Goal: Check status: Check status

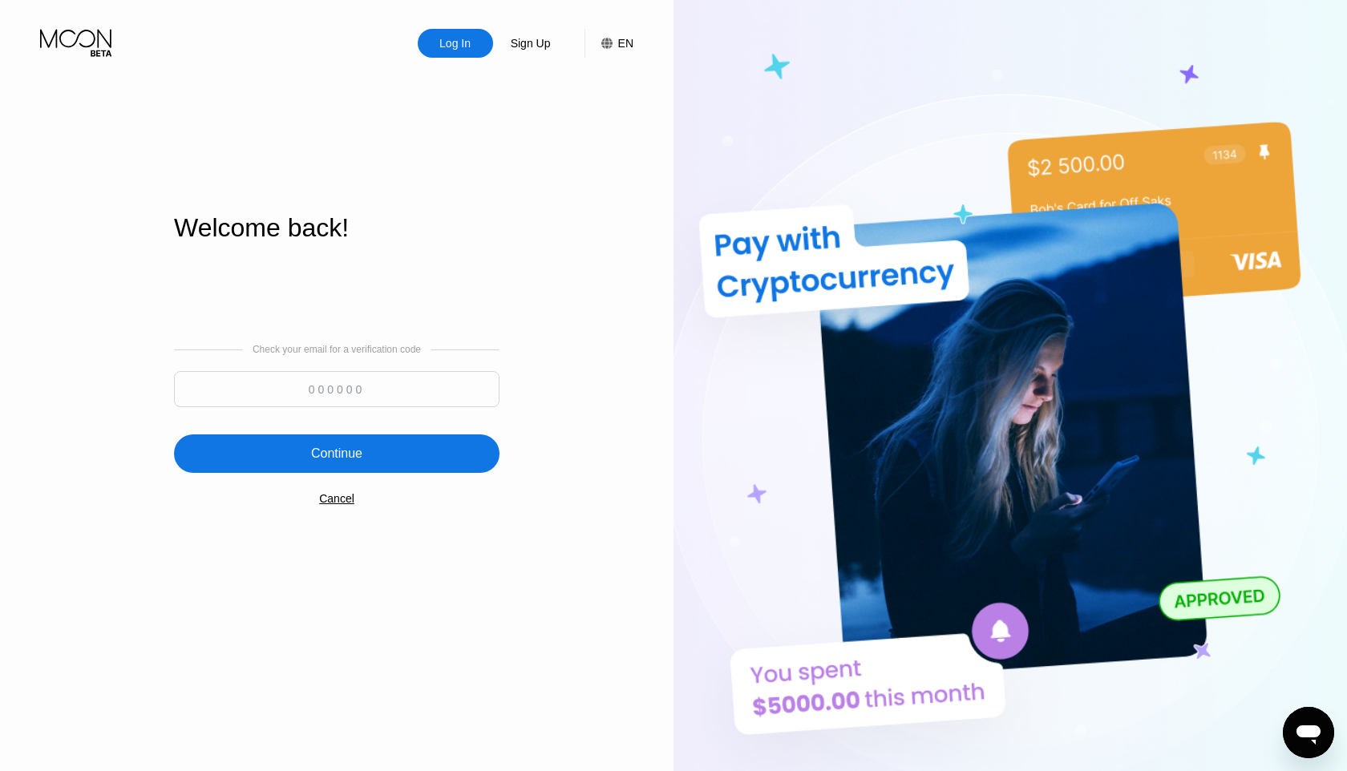
click at [330, 386] on input at bounding box center [336, 389] width 325 height 36
type input "584934"
click at [326, 450] on div "Continue" at bounding box center [336, 454] width 51 height 16
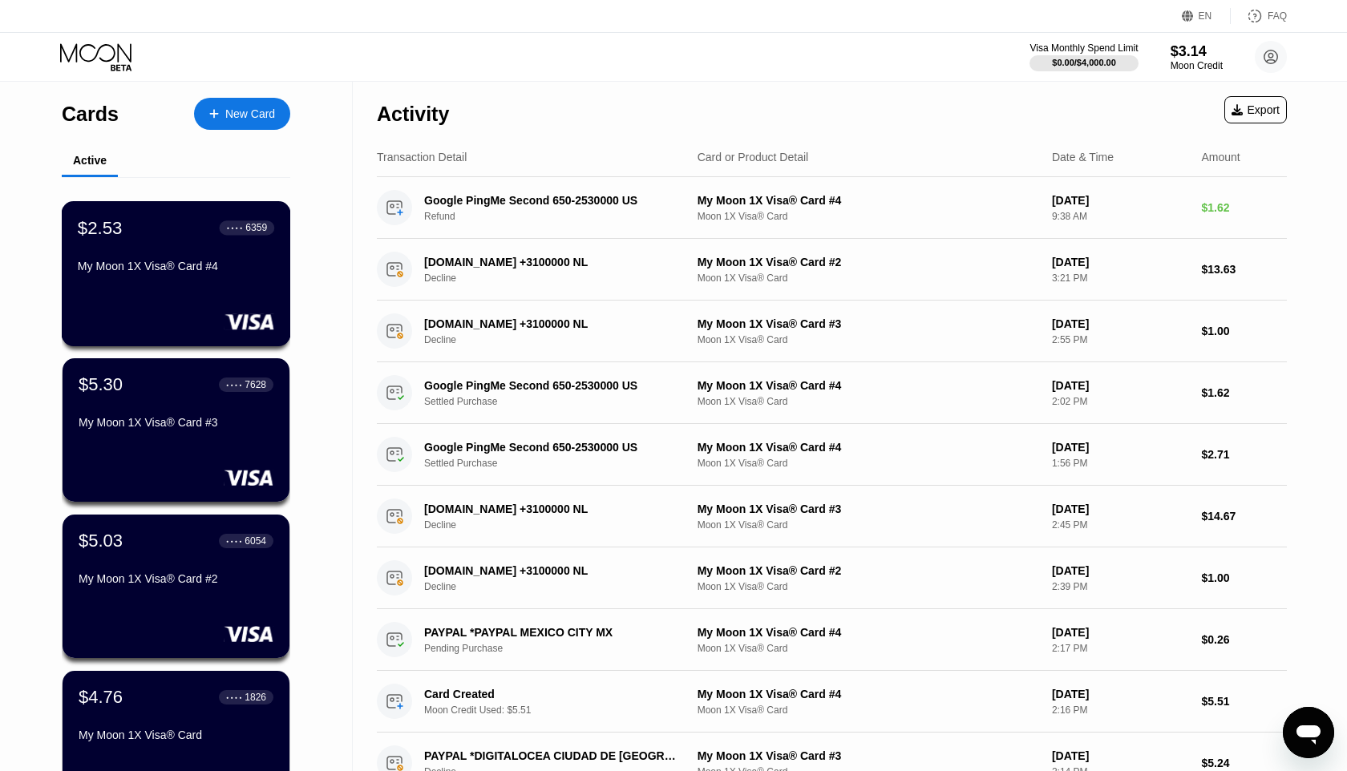
click at [193, 273] on div "My Moon 1X Visa® Card #4" at bounding box center [176, 266] width 196 height 13
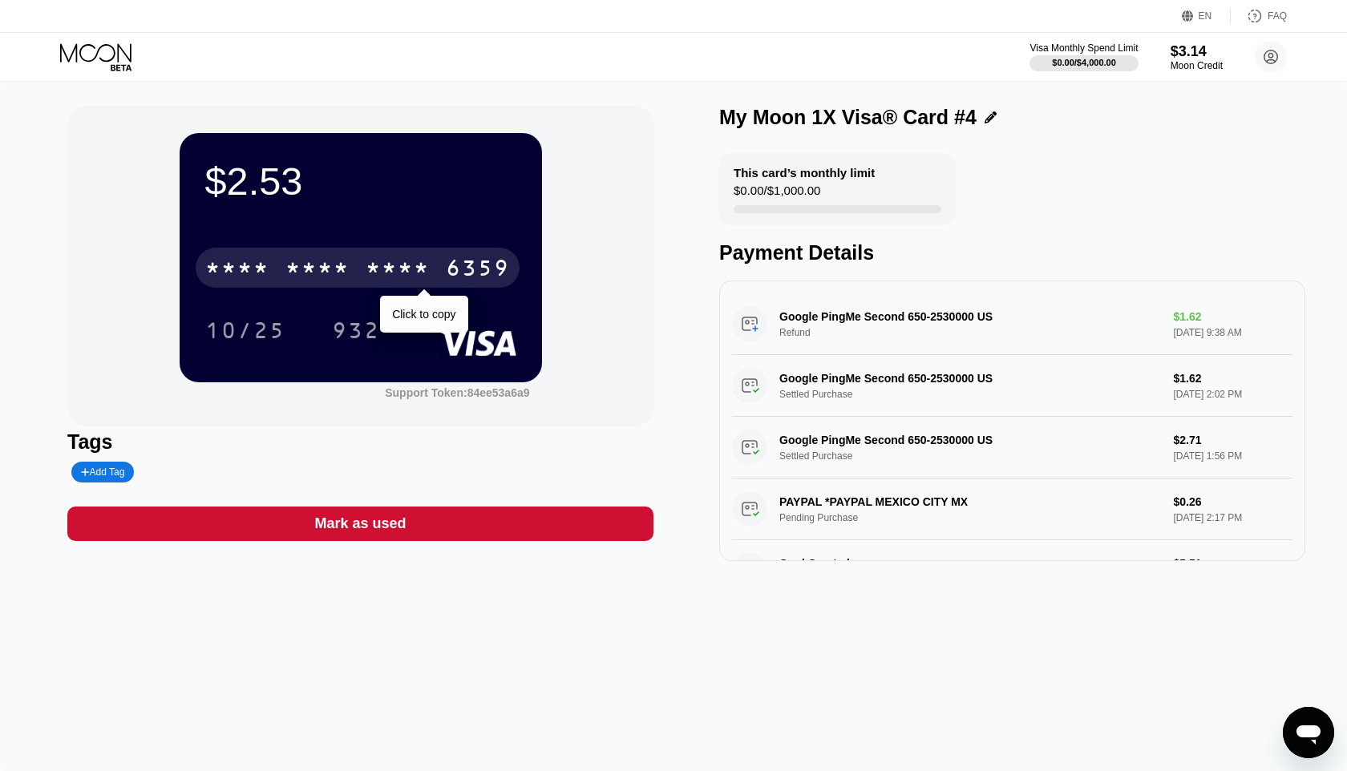
click at [452, 268] on div "6359" at bounding box center [478, 270] width 64 height 26
click at [425, 277] on div "2921" at bounding box center [398, 270] width 64 height 26
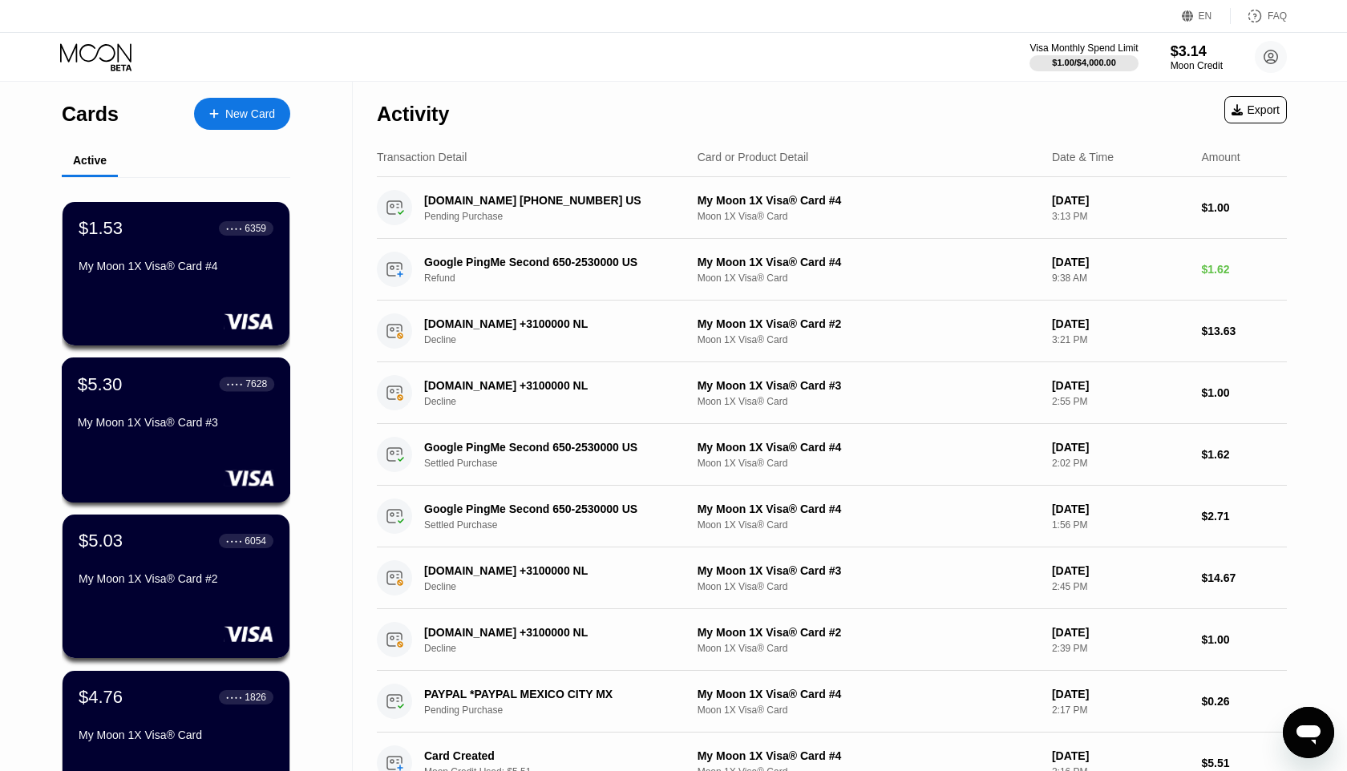
click at [212, 406] on div "$5.30 ● ● ● ● 7628 My Moon 1X Visa® Card #3" at bounding box center [176, 405] width 196 height 62
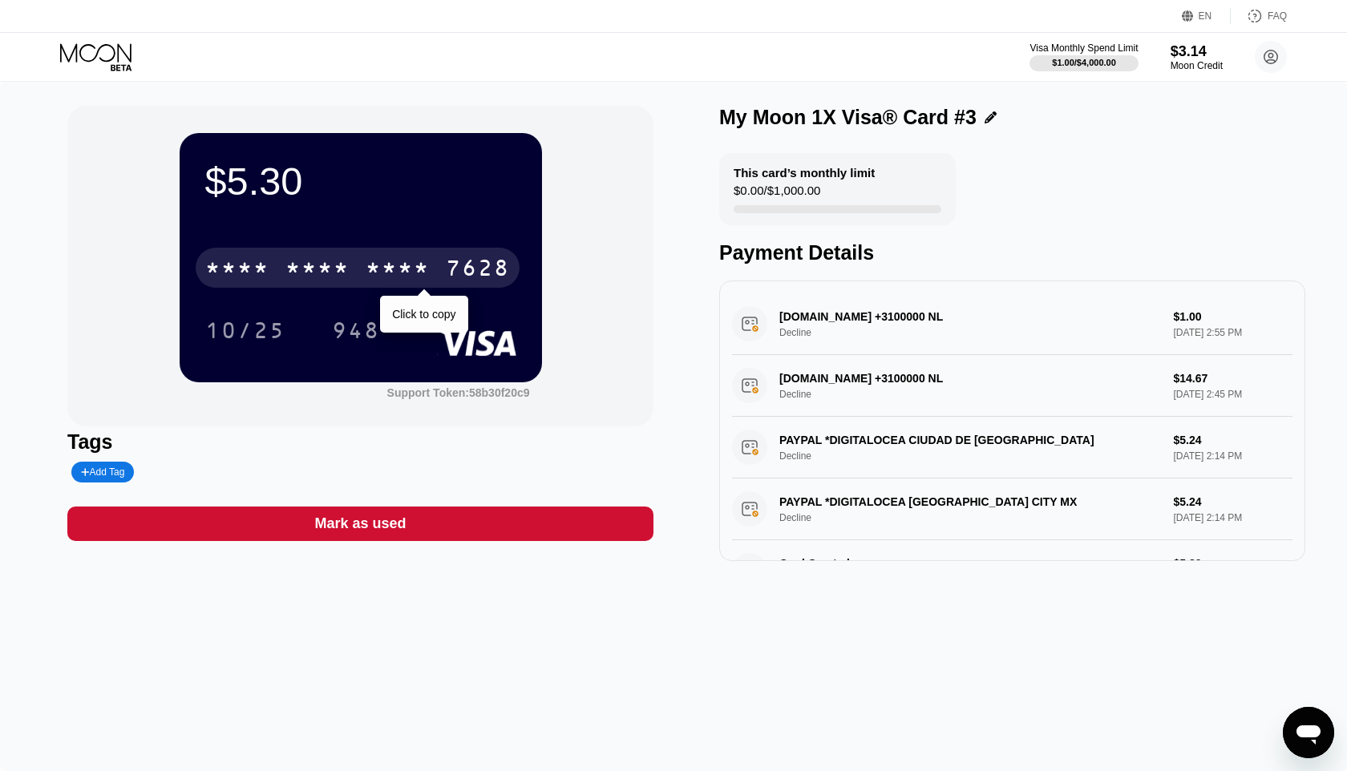
click at [478, 275] on div "7628" at bounding box center [478, 270] width 64 height 26
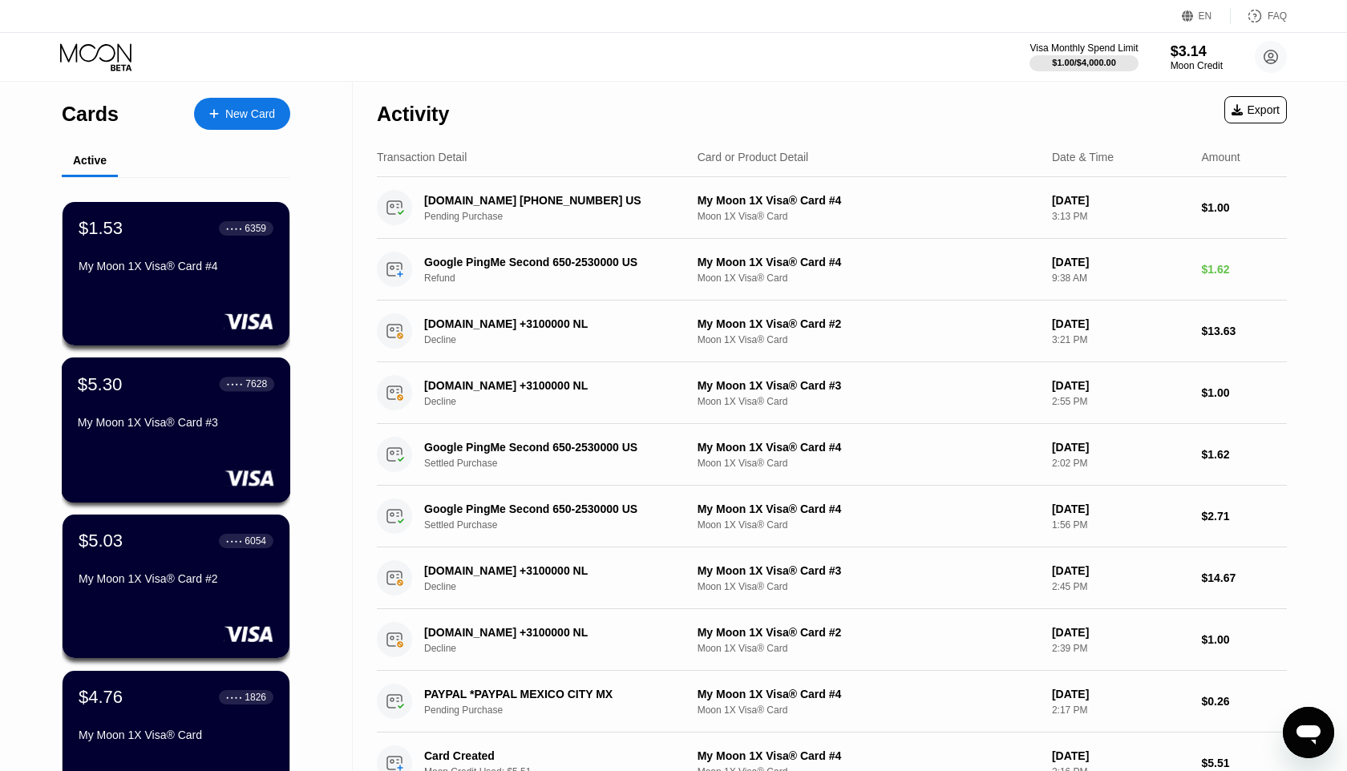
click at [196, 419] on div "My Moon 1X Visa® Card #3" at bounding box center [176, 422] width 196 height 13
click at [211, 573] on div "My Moon 1X Visa® Card #2" at bounding box center [176, 578] width 196 height 13
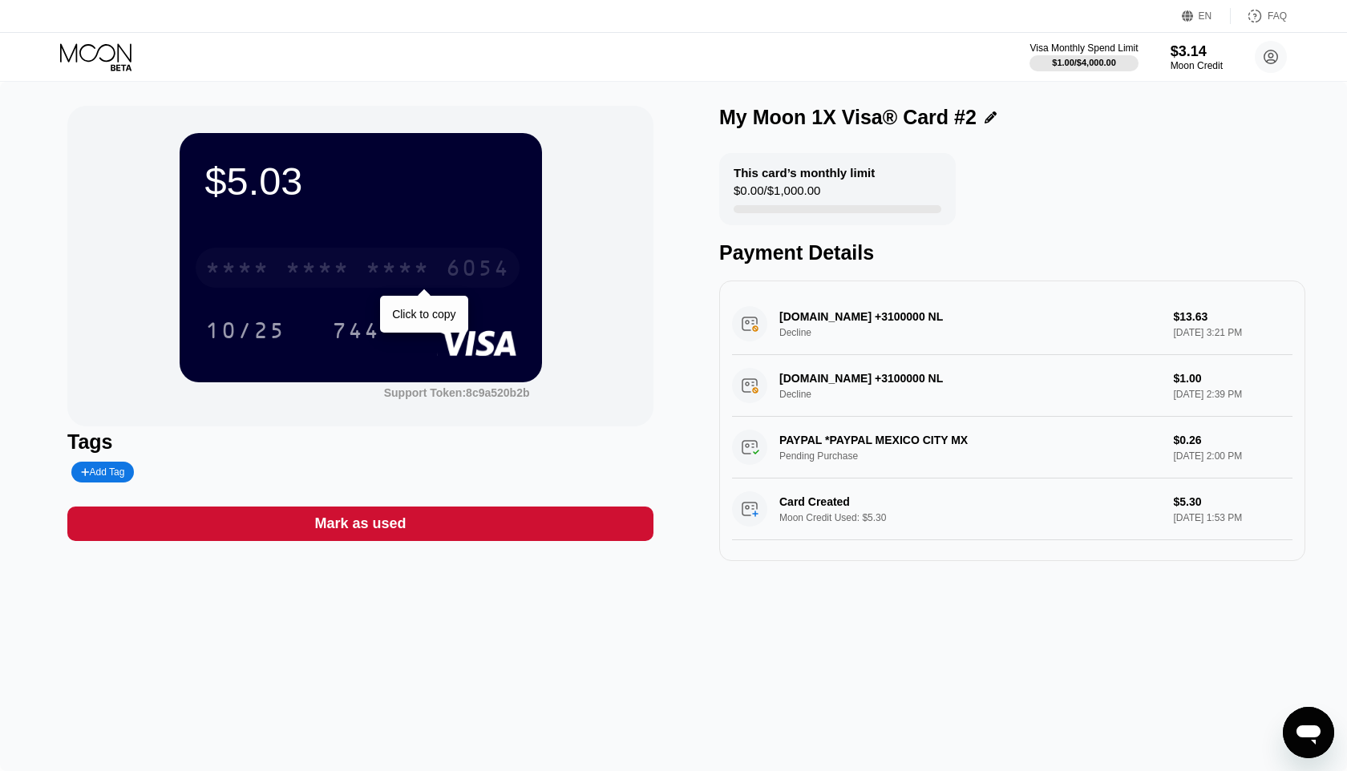
click at [468, 257] on div "6054" at bounding box center [478, 270] width 64 height 26
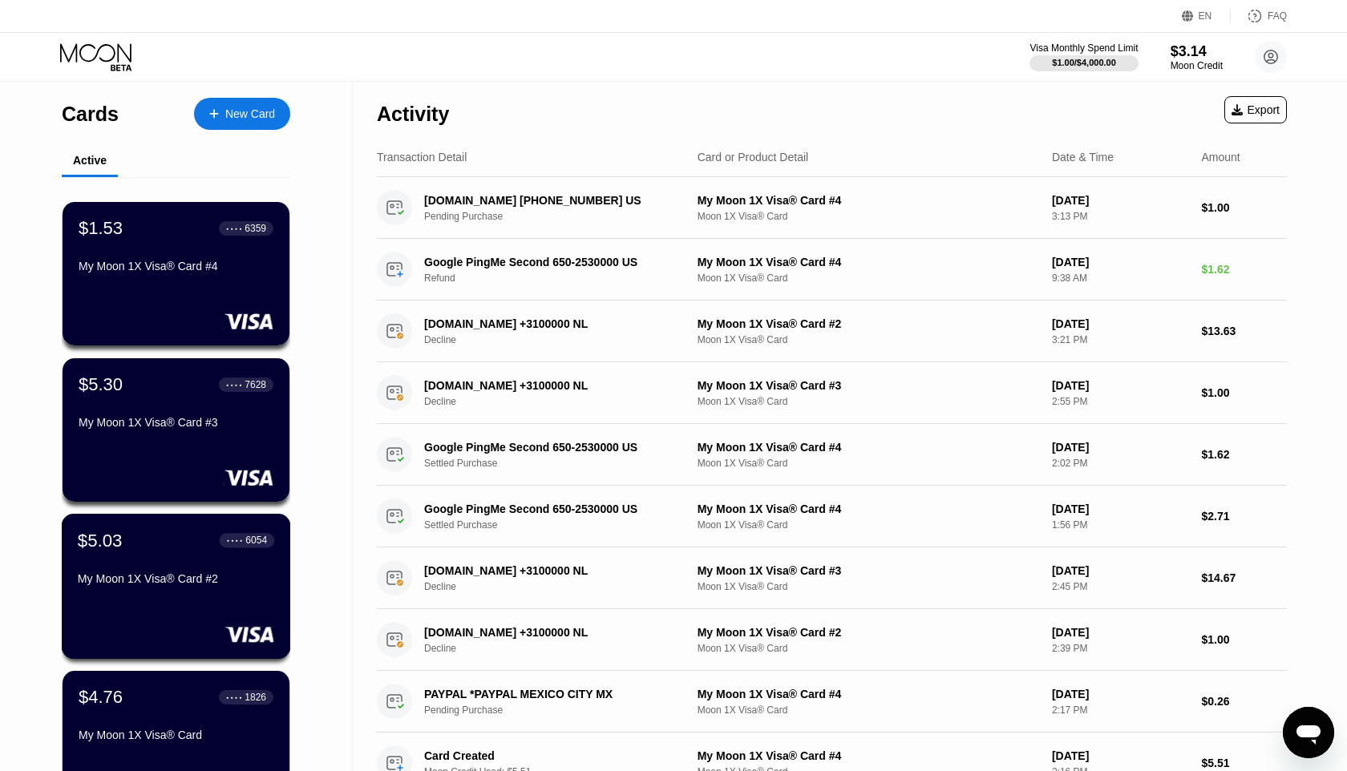
click at [159, 576] on div "My Moon 1X Visa® Card #2" at bounding box center [176, 578] width 196 height 13
click at [153, 722] on div "$4.76 ● ● ● ● 1826 My Moon 1X Visa® Card" at bounding box center [176, 717] width 196 height 62
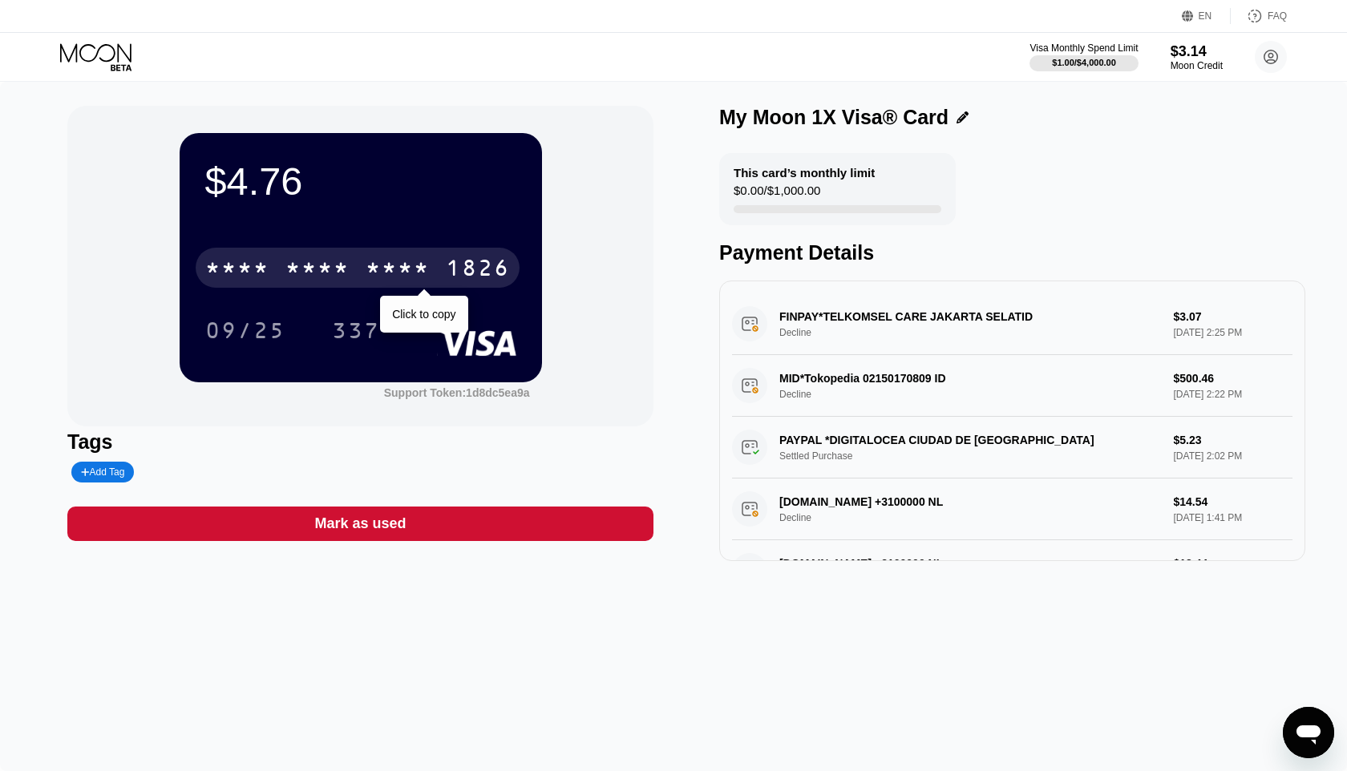
click at [466, 268] on div "1826" at bounding box center [478, 270] width 64 height 26
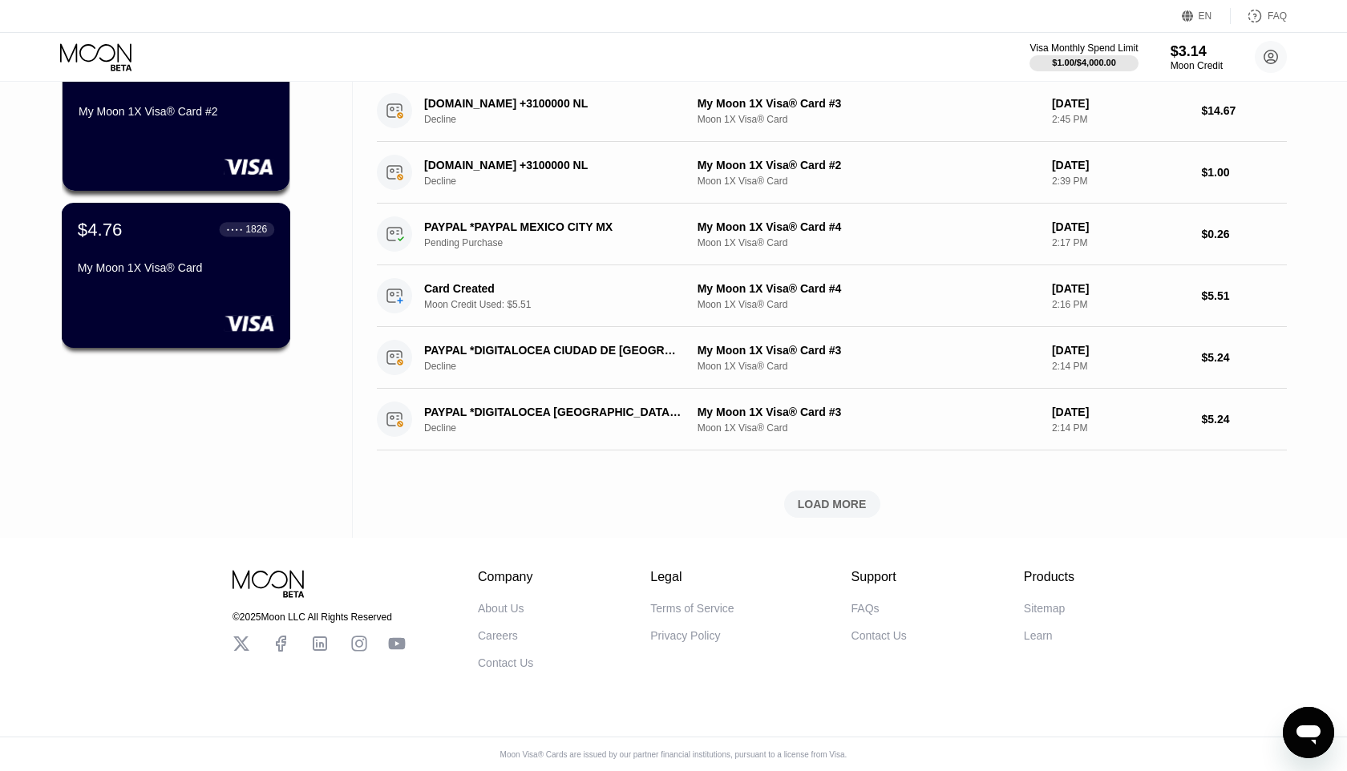
scroll to position [471, 0]
click at [182, 271] on div "My Moon 1X Visa® Card" at bounding box center [176, 270] width 196 height 19
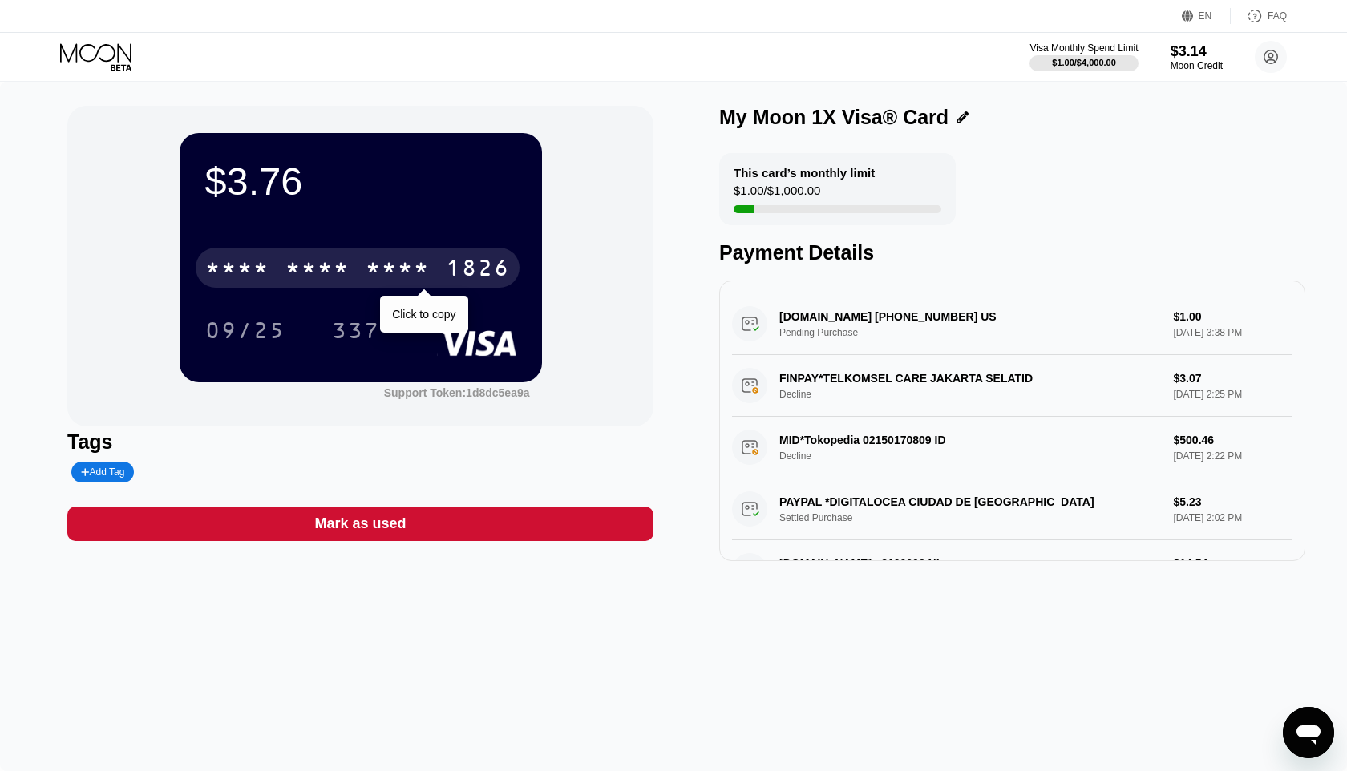
click at [490, 273] on div "1826" at bounding box center [478, 270] width 64 height 26
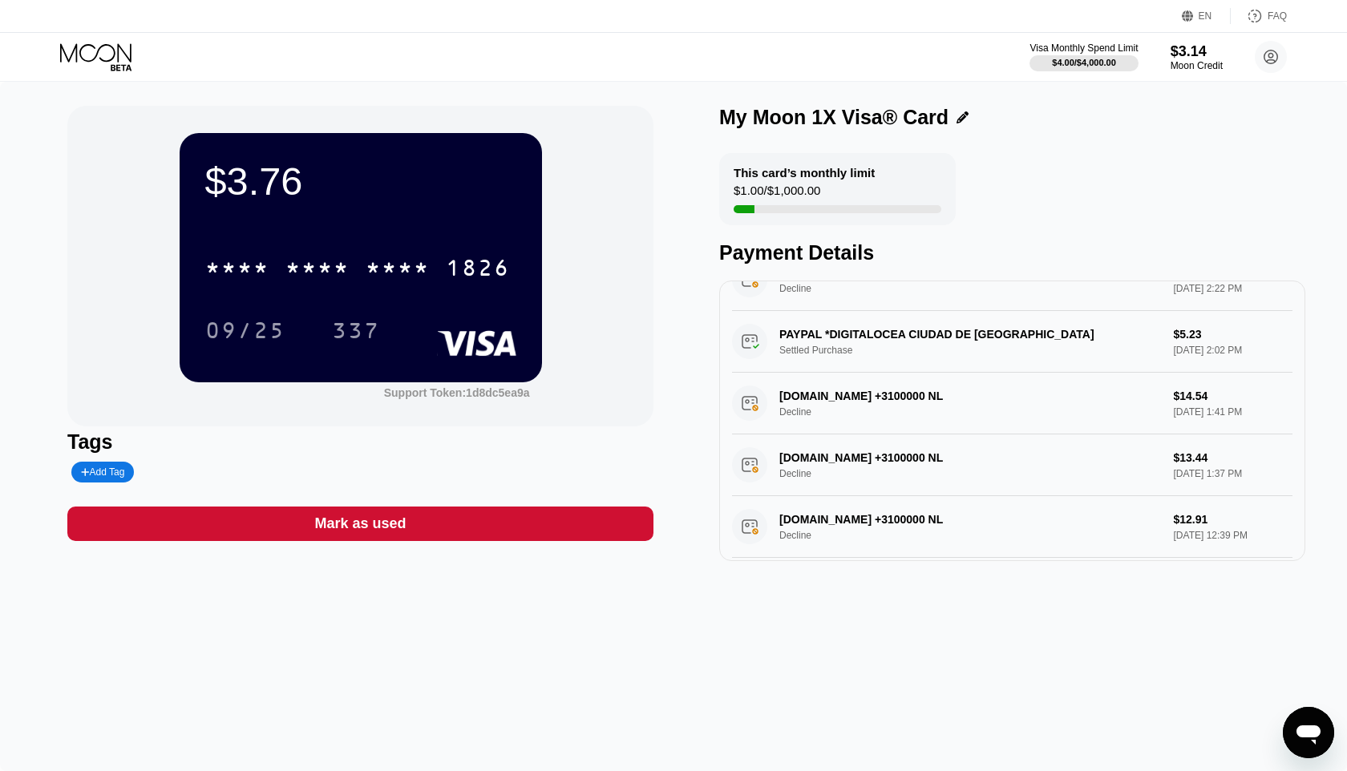
scroll to position [168, 0]
